Goal: Task Accomplishment & Management: Use online tool/utility

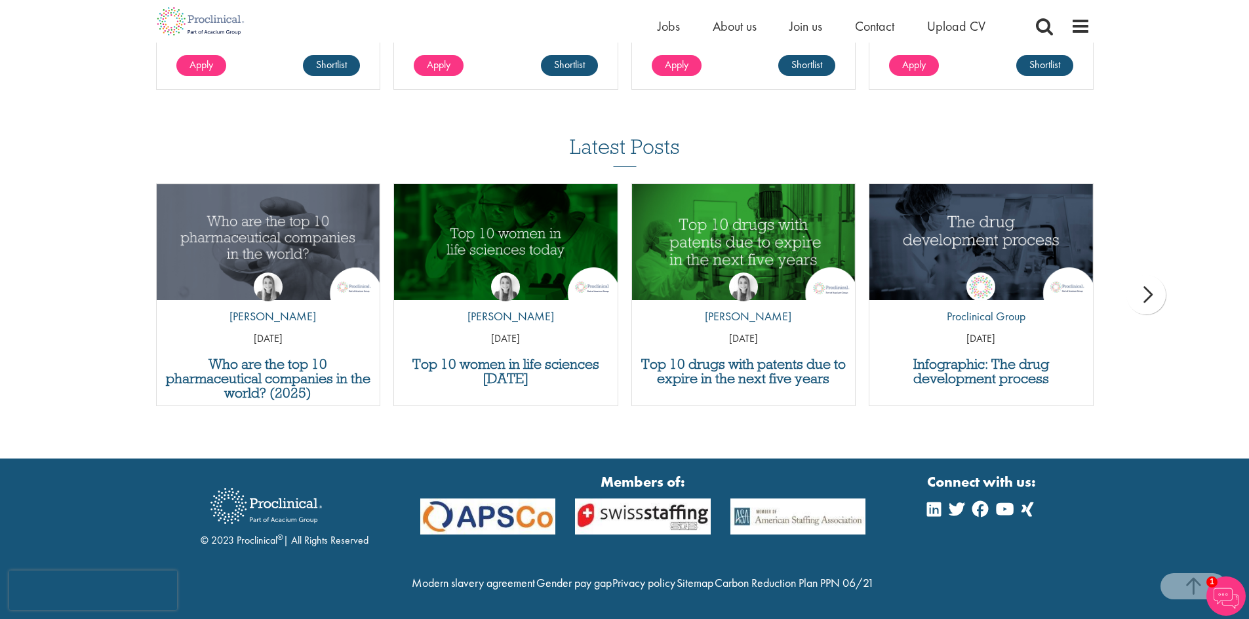
scroll to position [1337, 0]
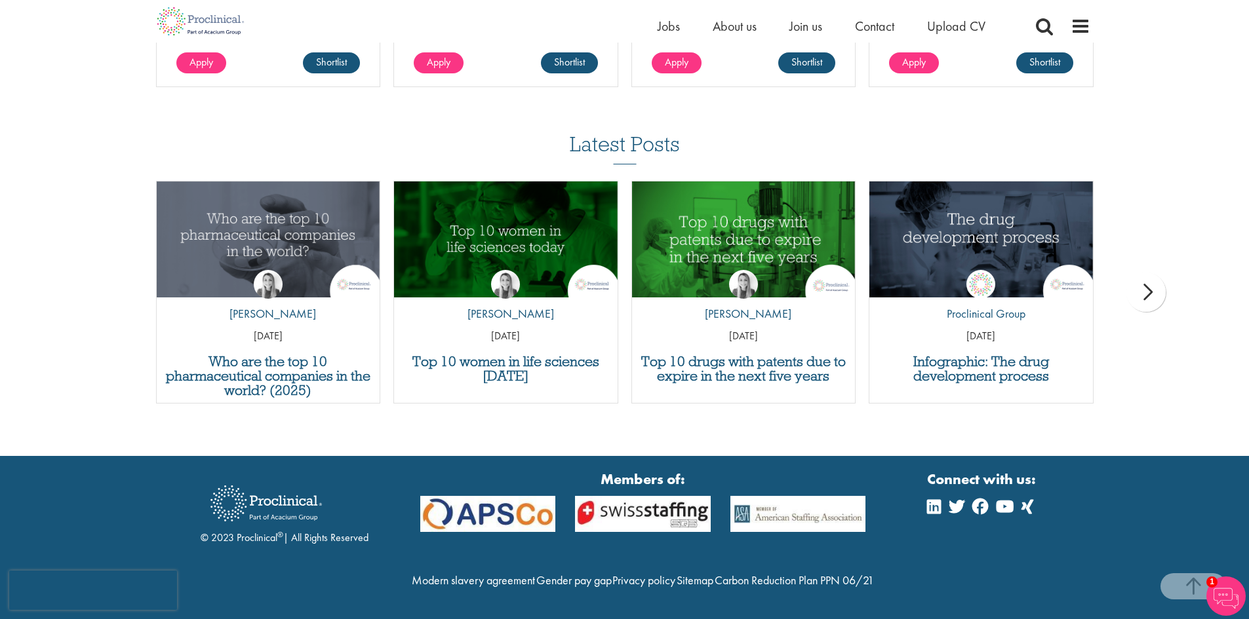
click at [650, 26] on div "Home Jobs About us Join us Contact Upload CV" at bounding box center [619, 21] width 941 height 43
click at [667, 25] on span "Jobs" at bounding box center [668, 26] width 22 height 17
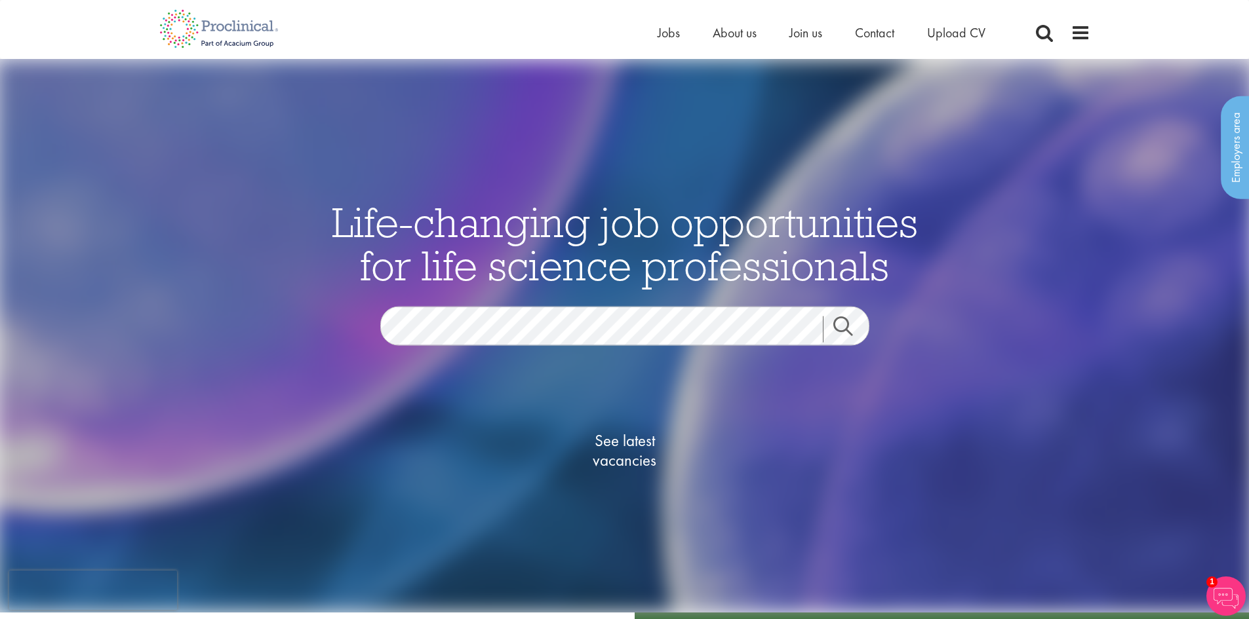
click at [590, 248] on span "Life-changing job opportunities for life science professionals" at bounding box center [625, 243] width 586 height 96
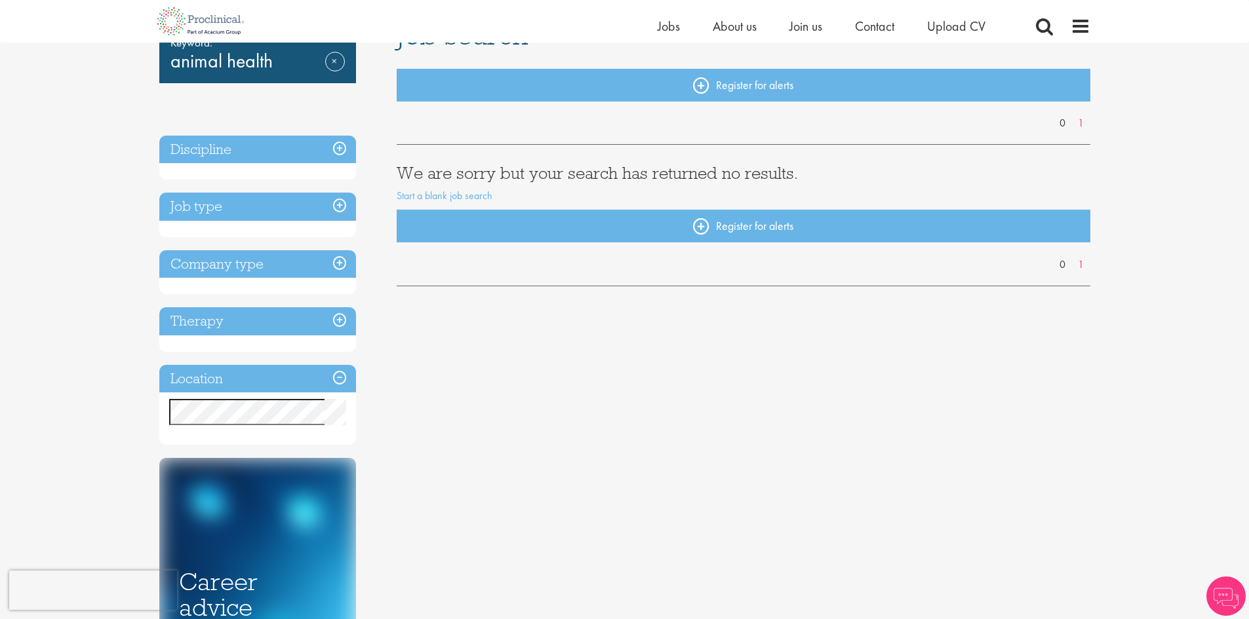
scroll to position [131, 0]
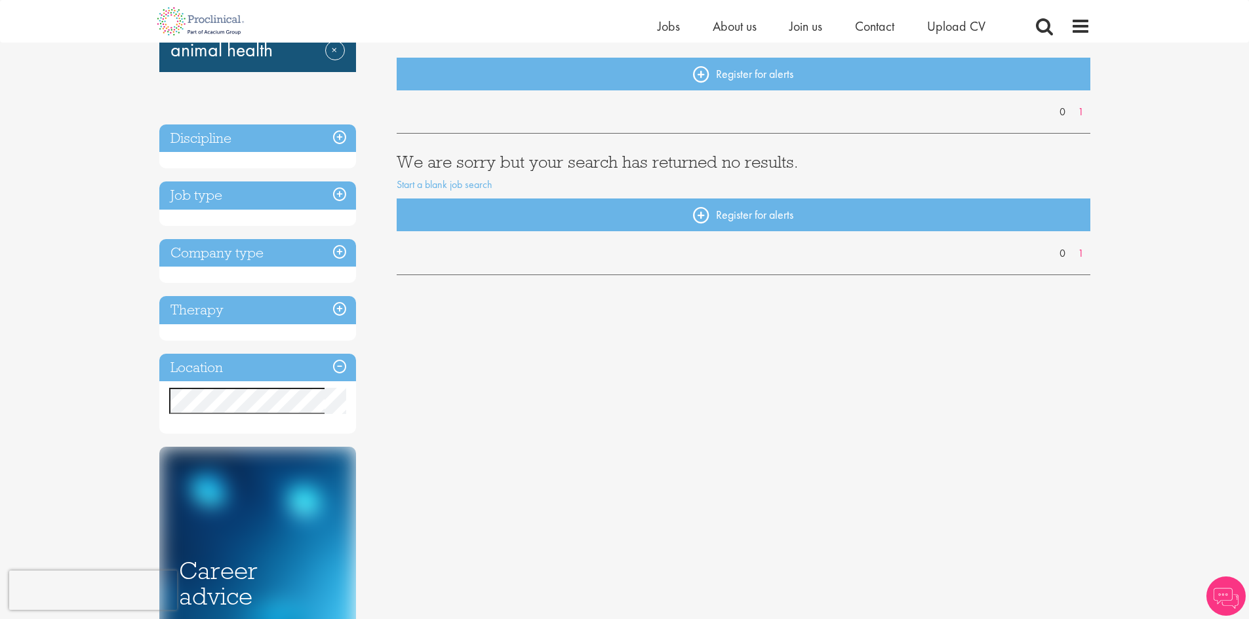
click at [344, 146] on h3 "Discipline" at bounding box center [257, 139] width 197 height 28
click at [339, 144] on h3 "Discipline" at bounding box center [257, 139] width 197 height 28
click at [340, 198] on h3 "Job type" at bounding box center [257, 196] width 197 height 28
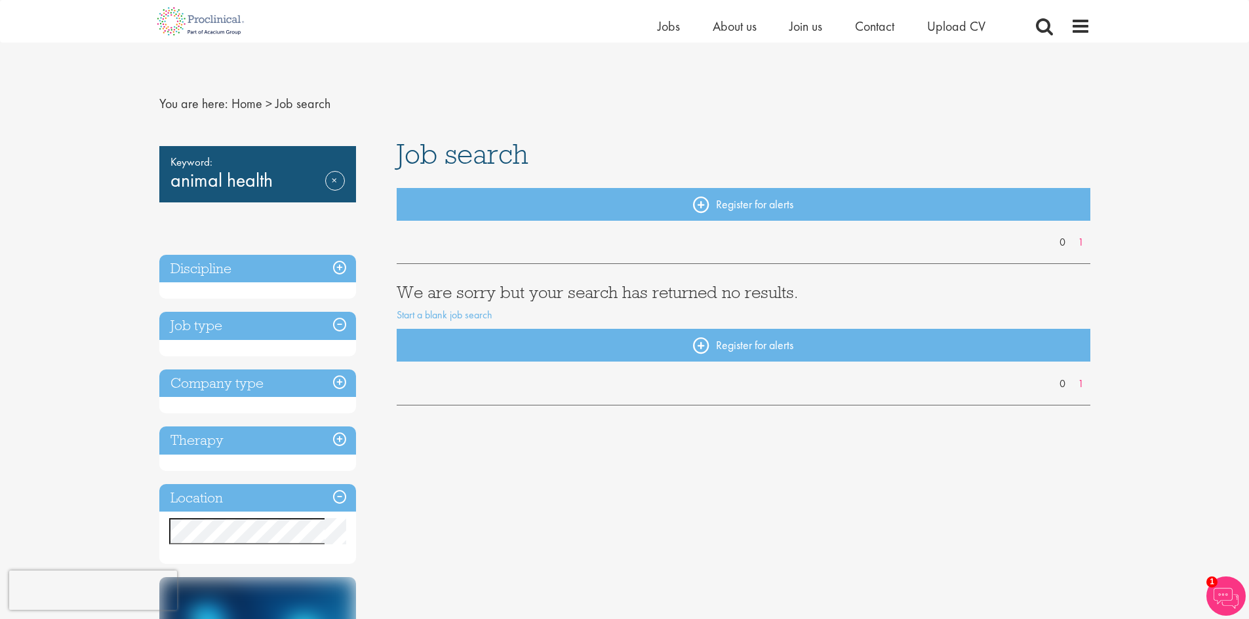
scroll to position [0, 0]
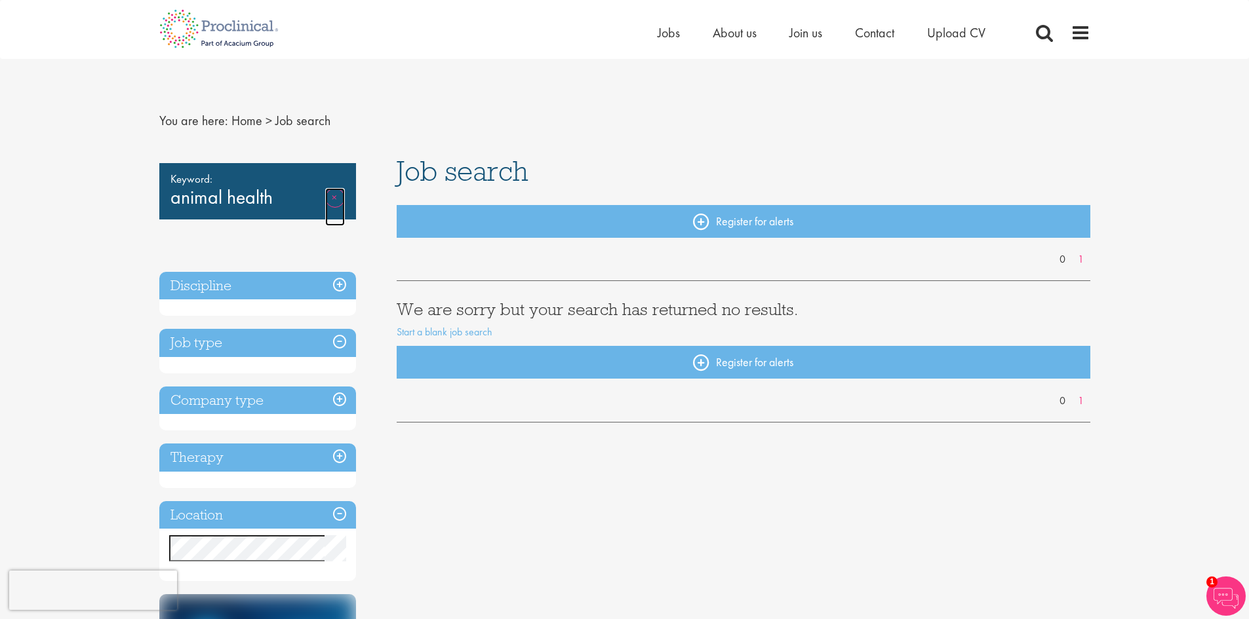
click at [336, 194] on link "Remove" at bounding box center [335, 207] width 20 height 38
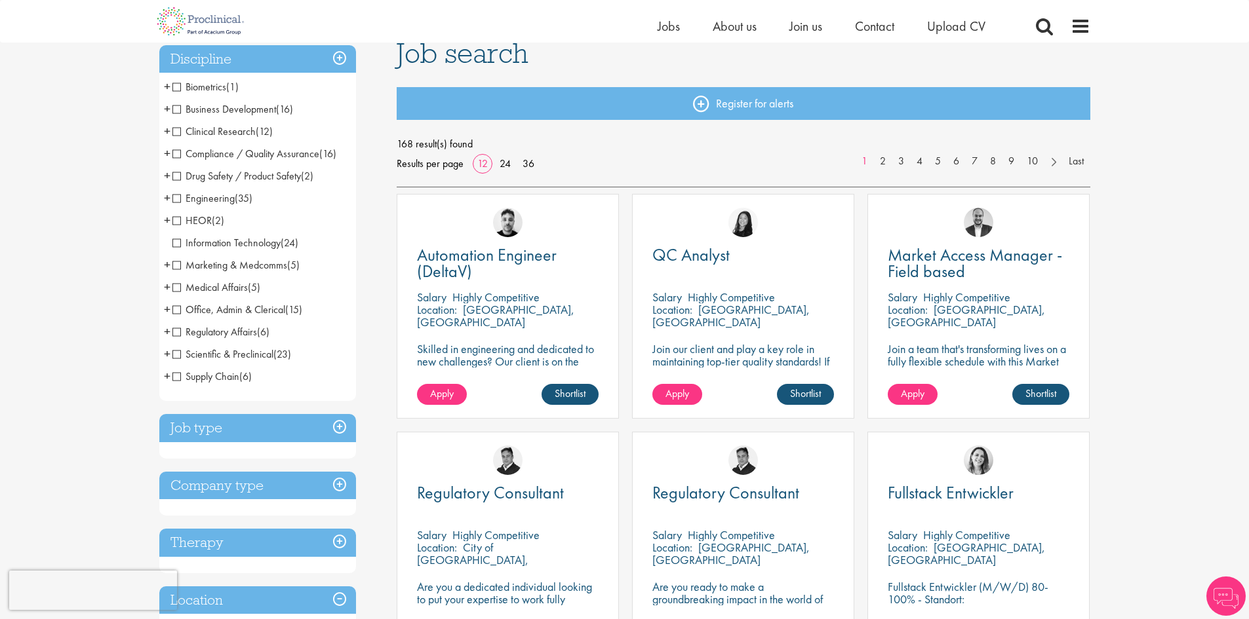
scroll to position [131, 0]
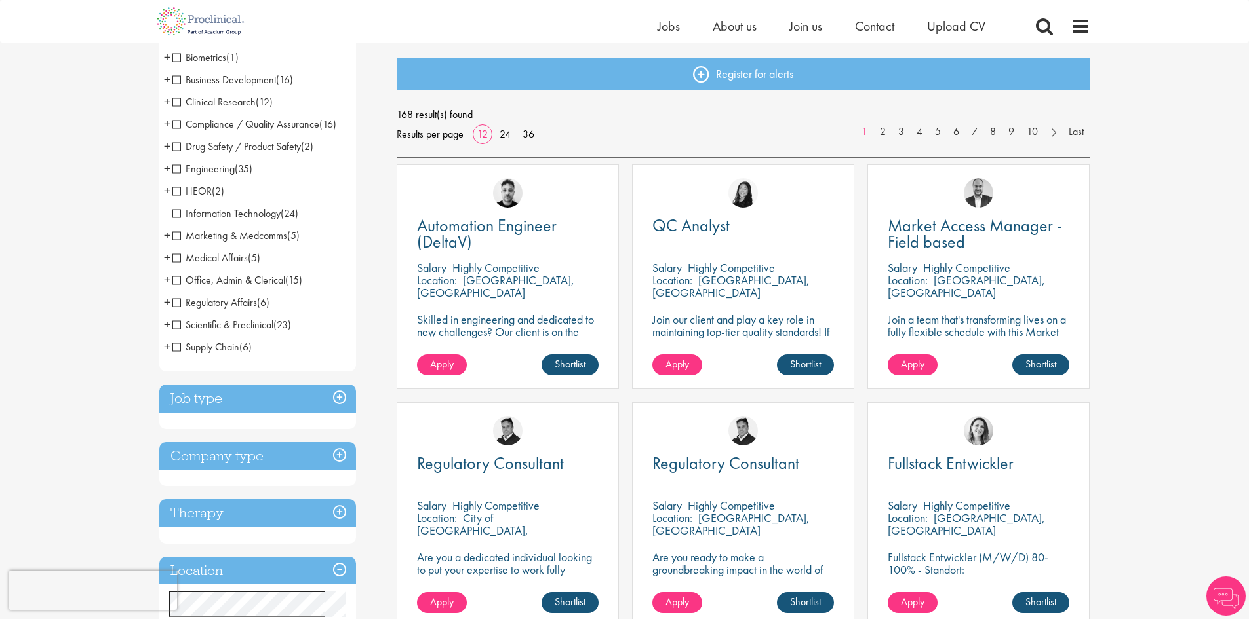
click at [339, 404] on h3 "Job type" at bounding box center [257, 399] width 197 height 28
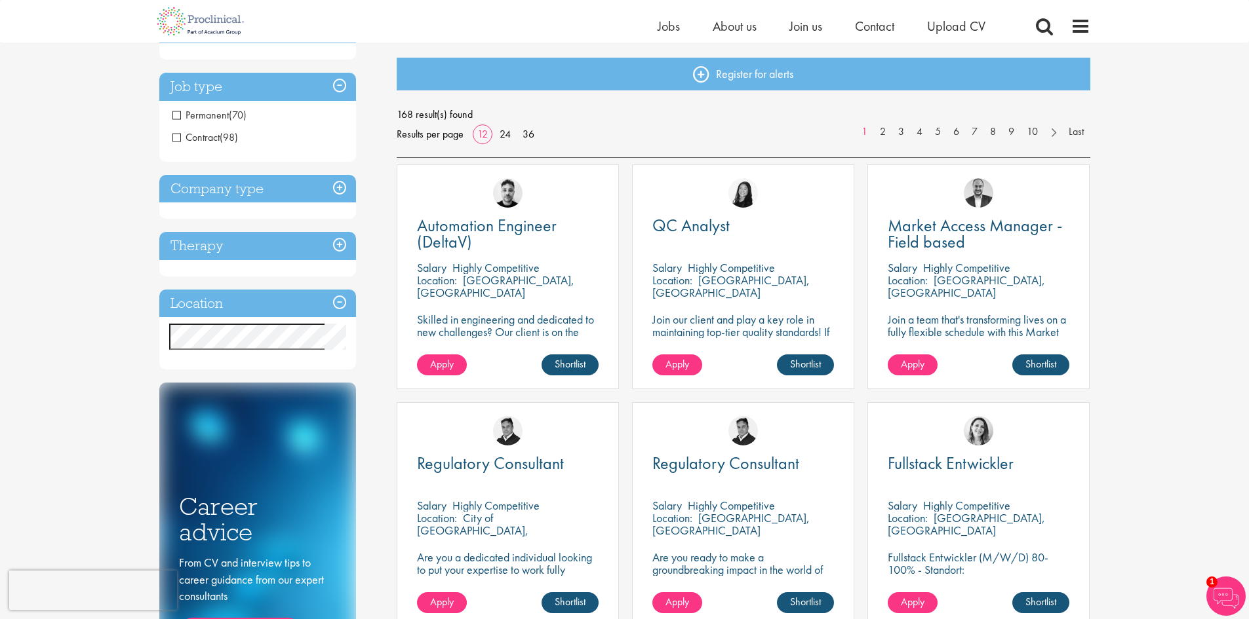
click at [336, 195] on h3 "Company type" at bounding box center [257, 189] width 197 height 28
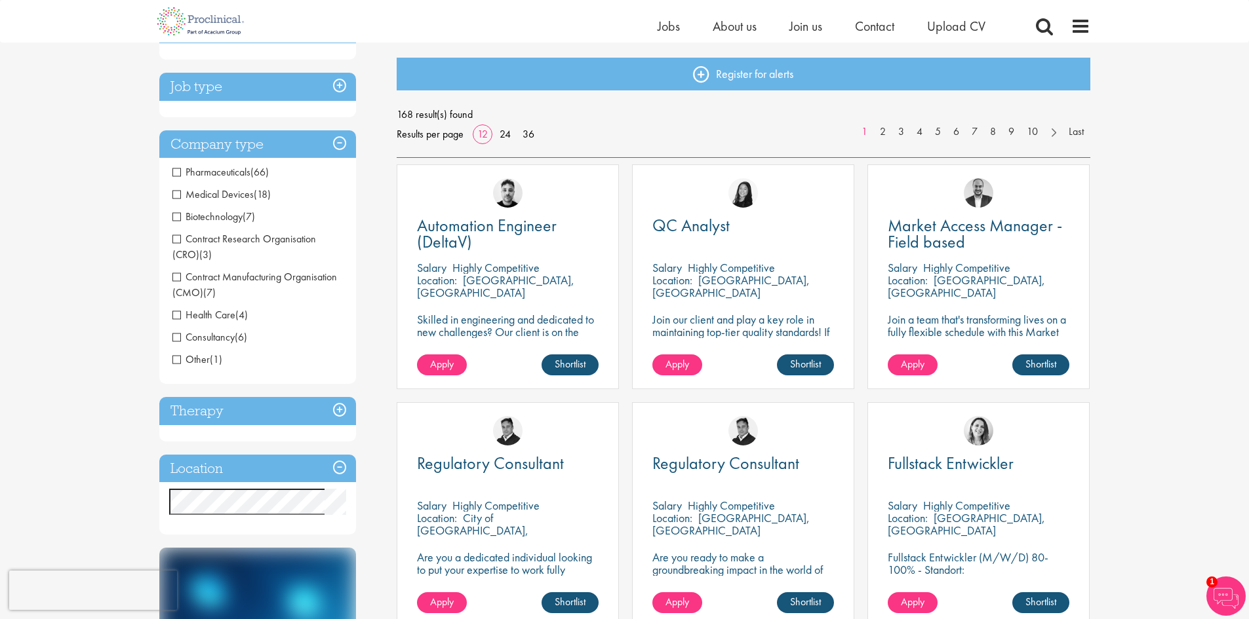
click at [341, 411] on h3 "Therapy" at bounding box center [257, 411] width 197 height 28
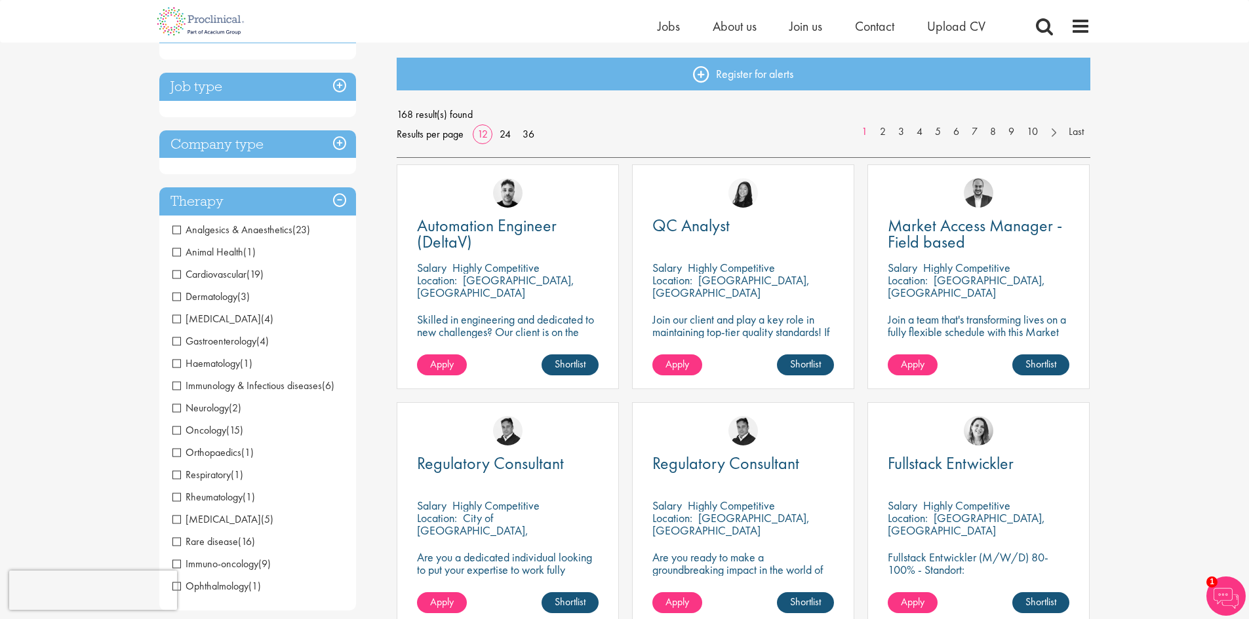
click at [176, 256] on span "Animal Health" at bounding box center [207, 252] width 71 height 14
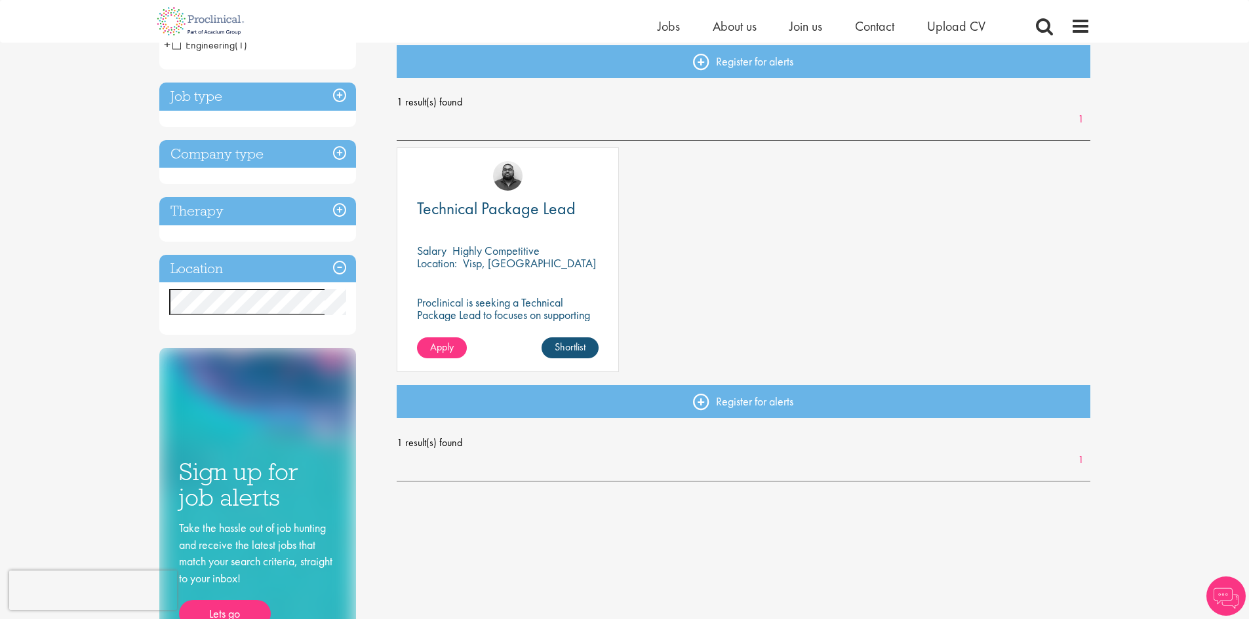
scroll to position [131, 0]
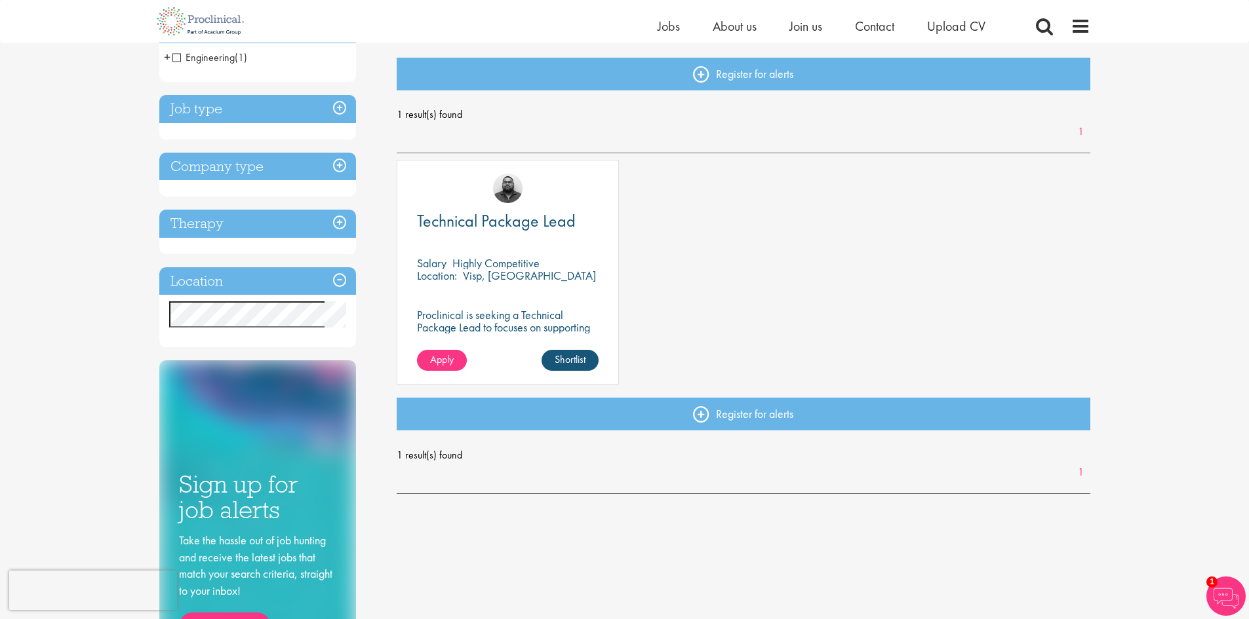
click at [340, 225] on h3 "Therapy" at bounding box center [257, 224] width 197 height 28
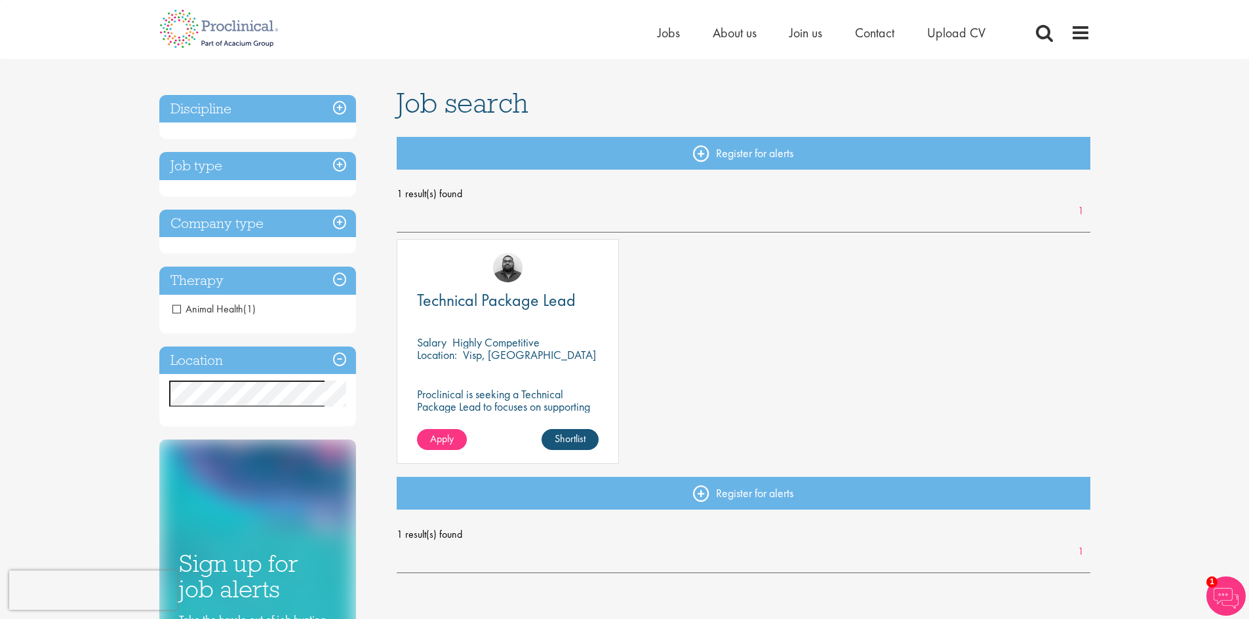
scroll to position [0, 0]
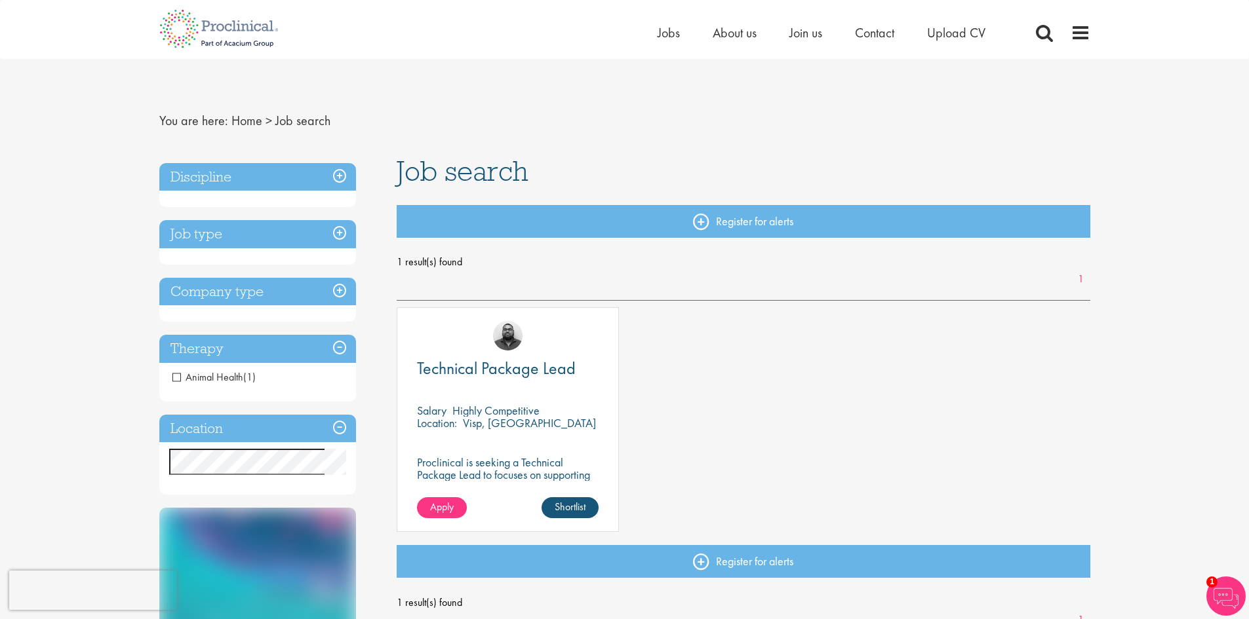
click at [515, 381] on div "Technical Package Lead" at bounding box center [508, 378] width 182 height 34
click at [511, 372] on span "Technical Package Lead" at bounding box center [496, 368] width 159 height 22
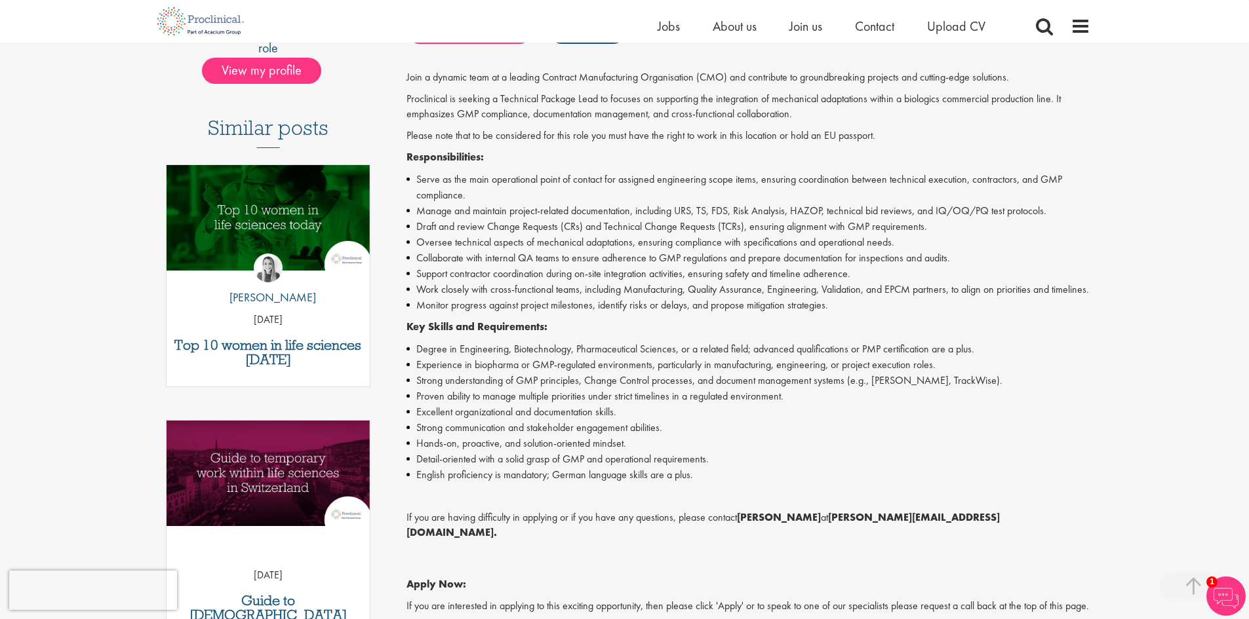
scroll to position [328, 0]
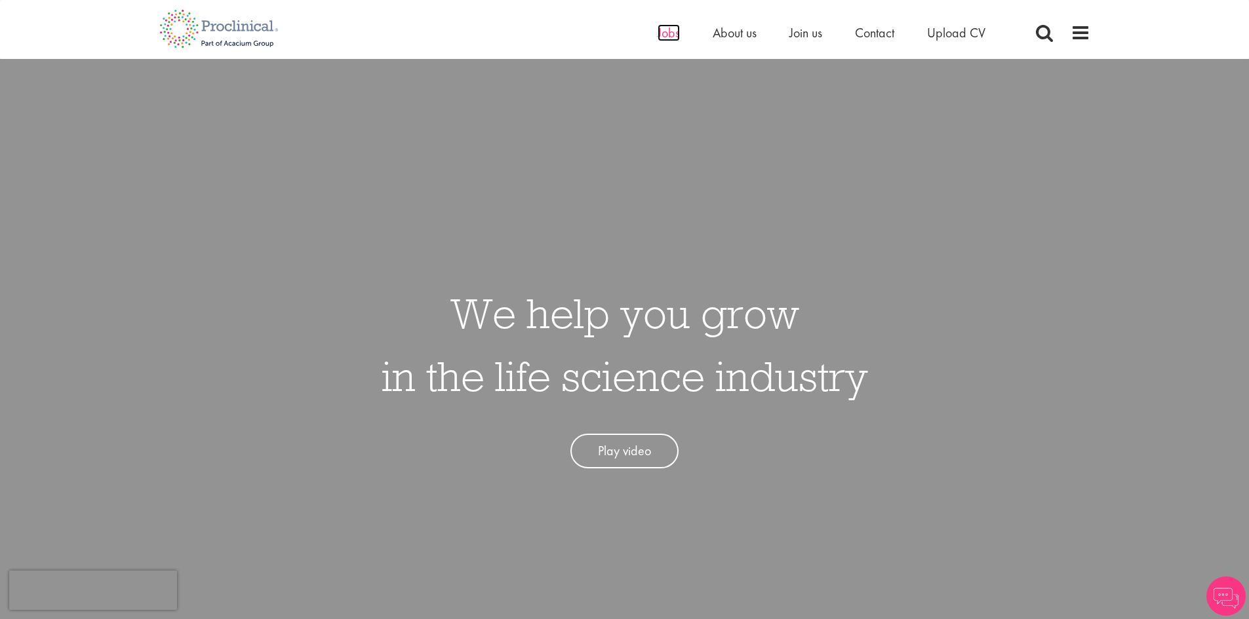
click at [665, 34] on span "Jobs" at bounding box center [668, 32] width 22 height 17
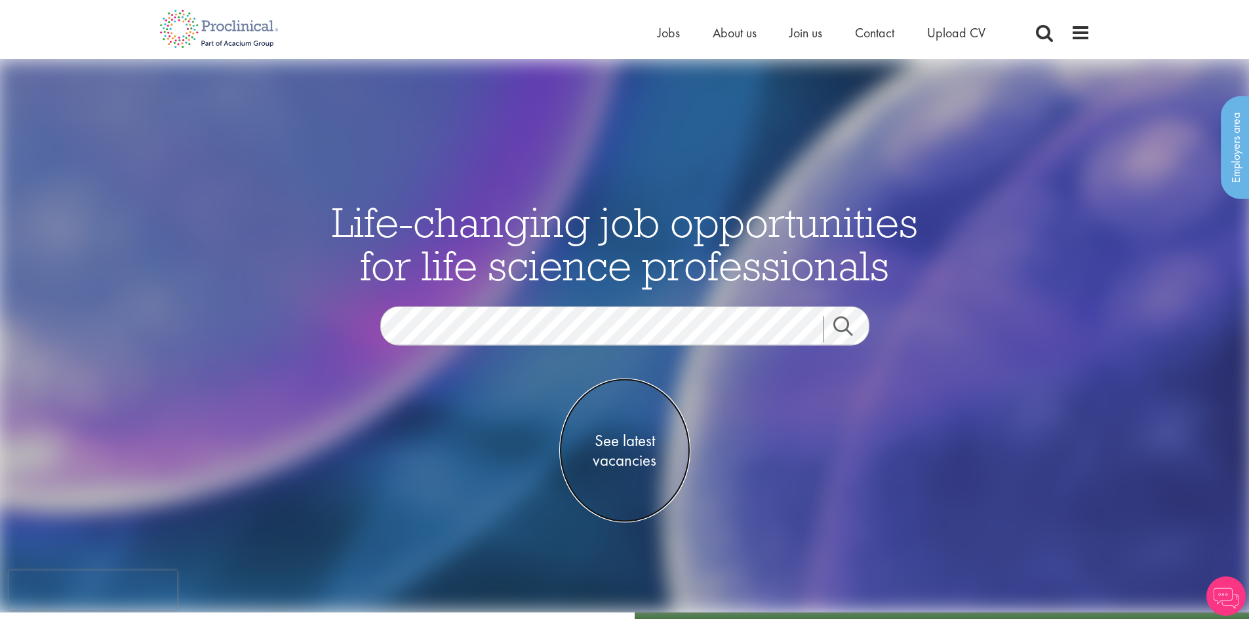
click at [629, 437] on span "See latest vacancies" at bounding box center [624, 450] width 131 height 39
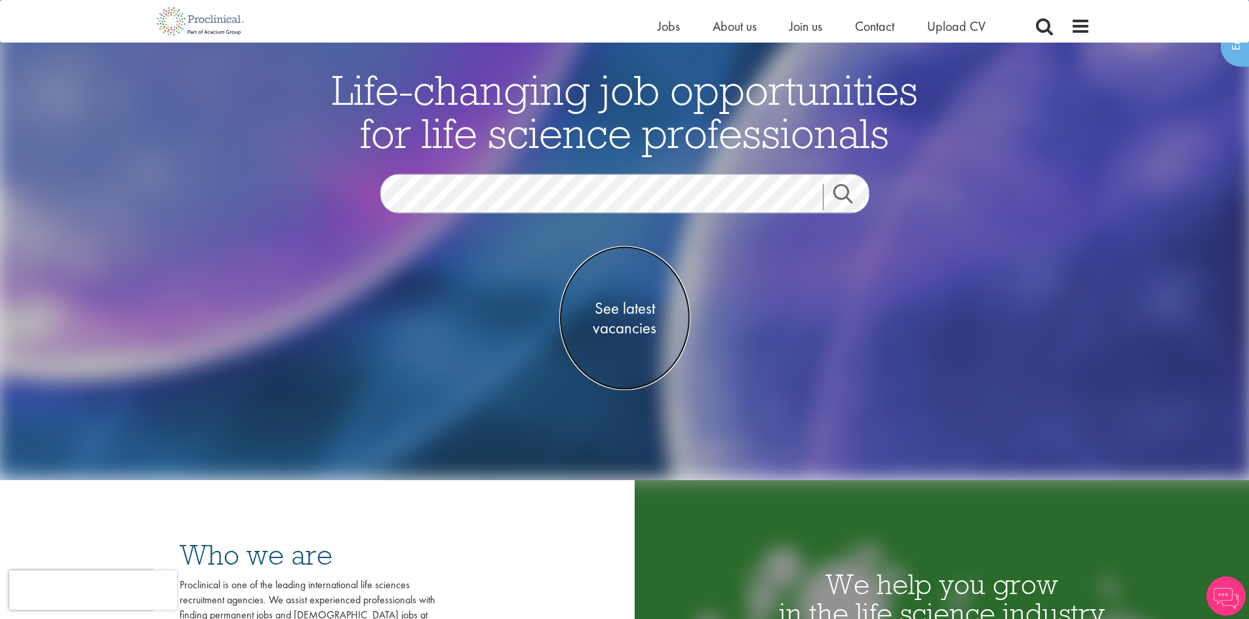
scroll to position [328, 0]
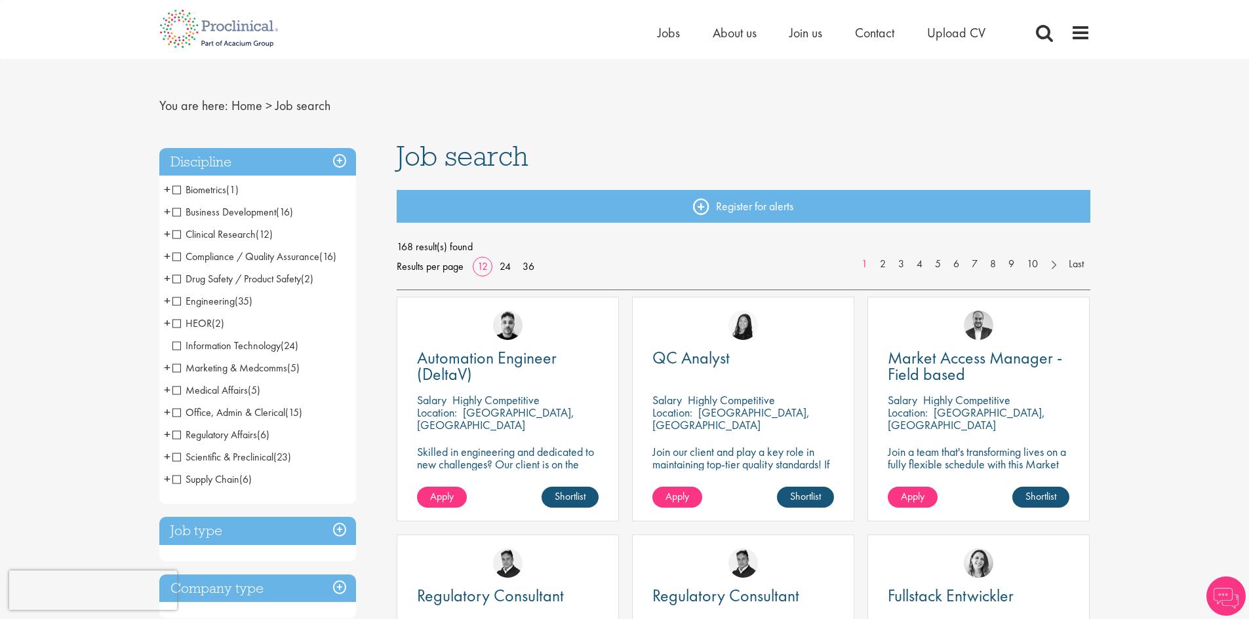
scroll to position [66, 0]
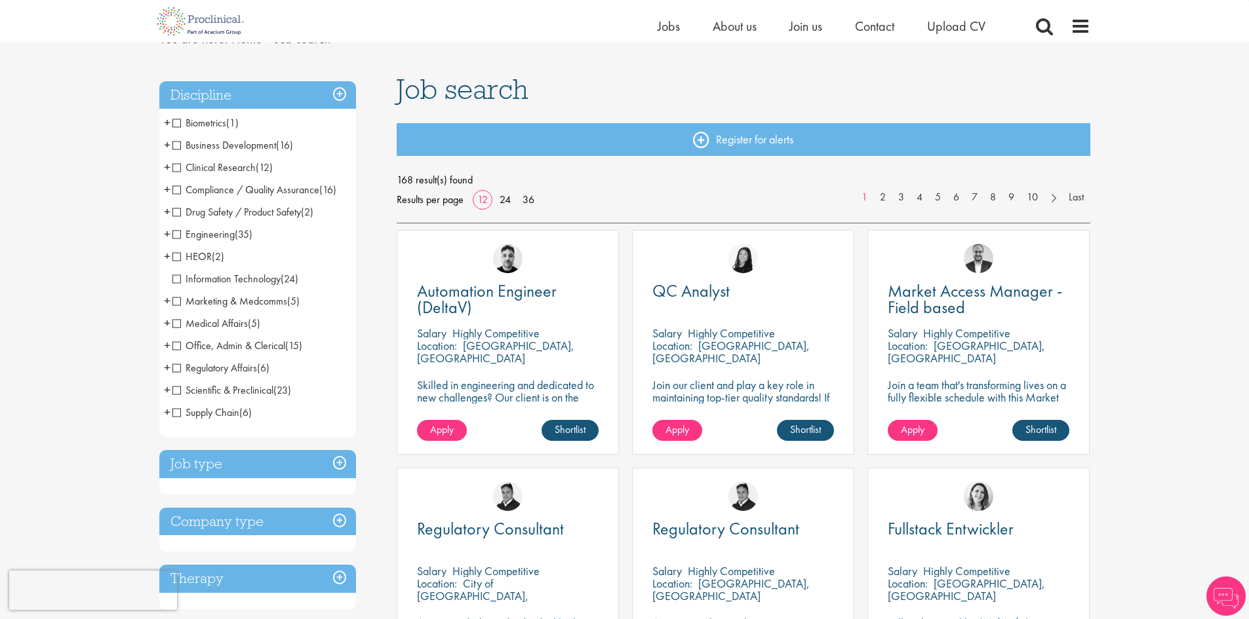
click at [325, 468] on h3 "Job type" at bounding box center [257, 464] width 197 height 28
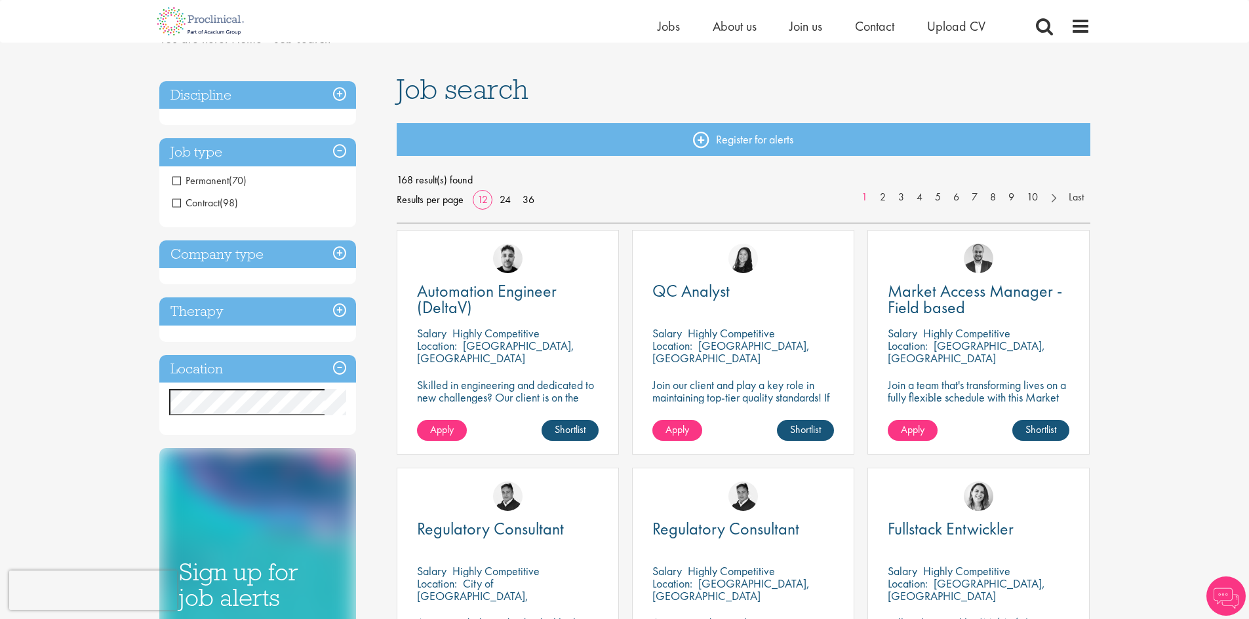
click at [277, 307] on h3 "Therapy" at bounding box center [257, 312] width 197 height 28
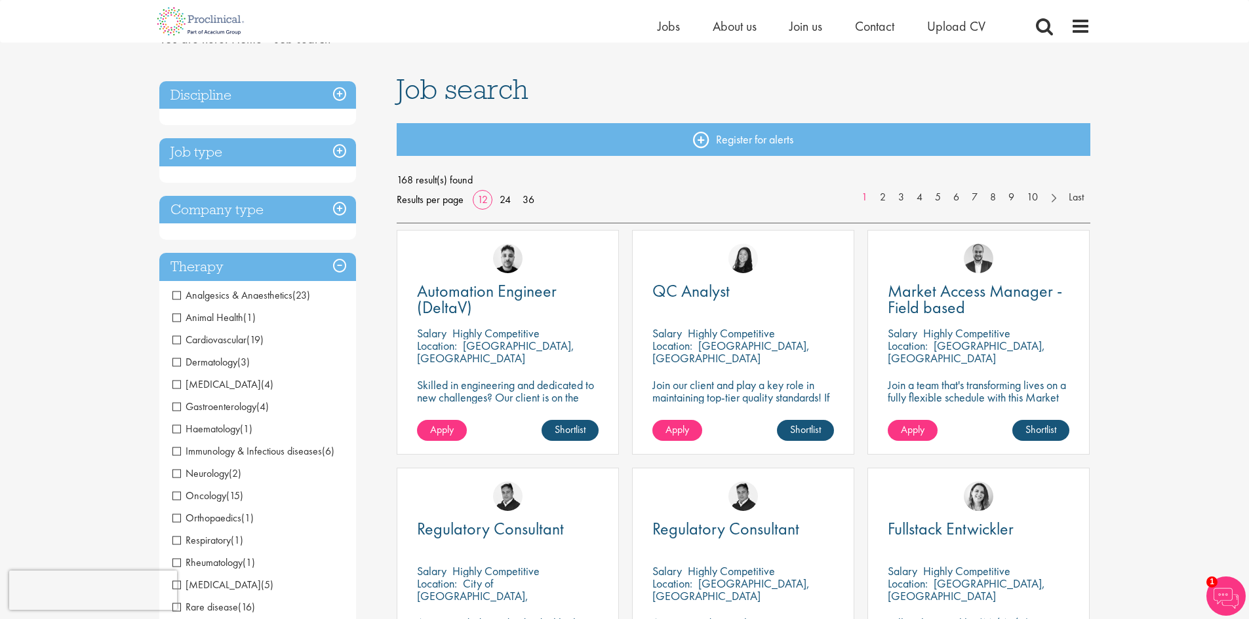
click at [332, 211] on h3 "Company type" at bounding box center [257, 210] width 197 height 28
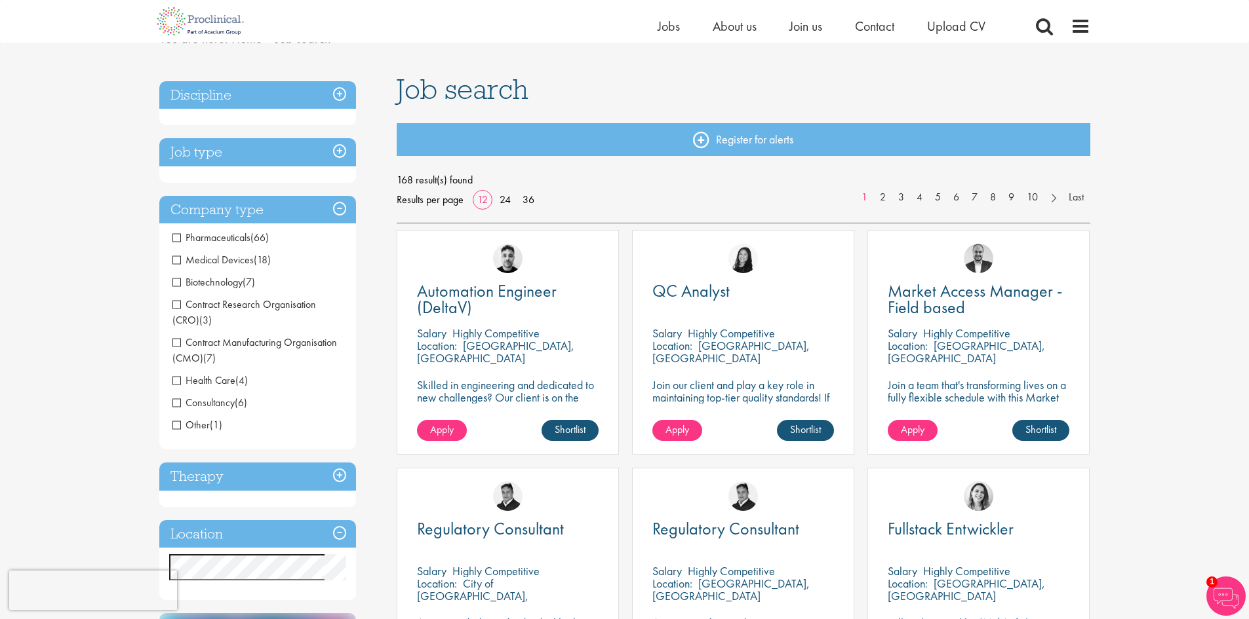
click at [175, 240] on span "Pharmaceuticals" at bounding box center [211, 238] width 78 height 14
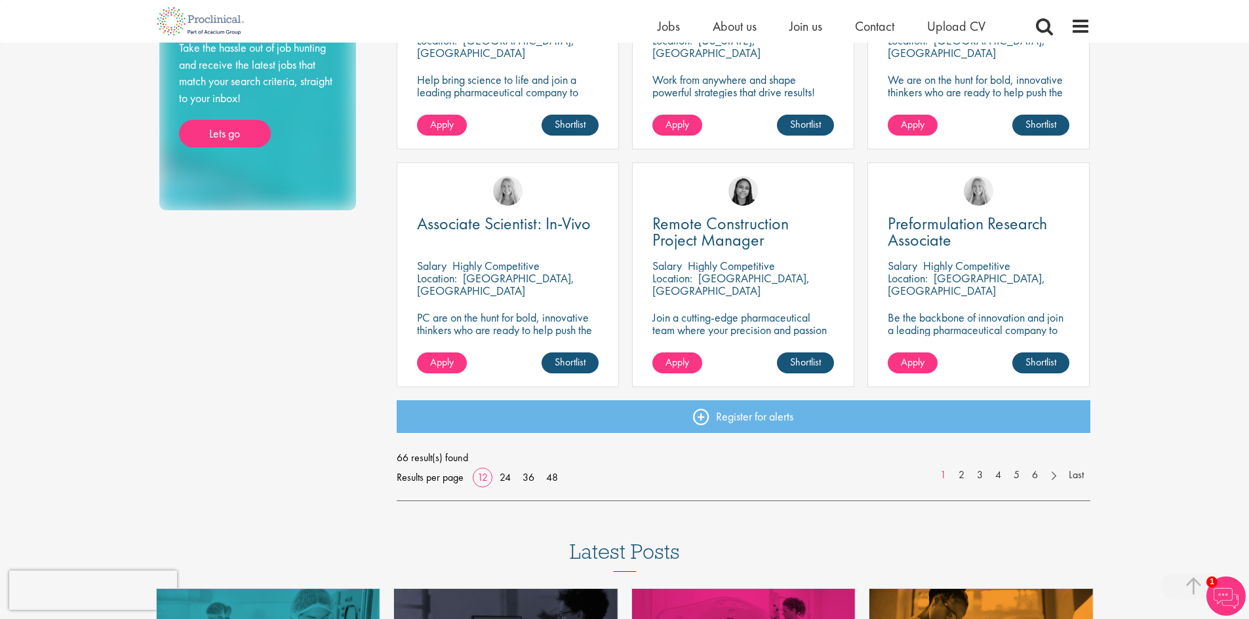
scroll to position [852, 0]
